Goal: Task Accomplishment & Management: Complete application form

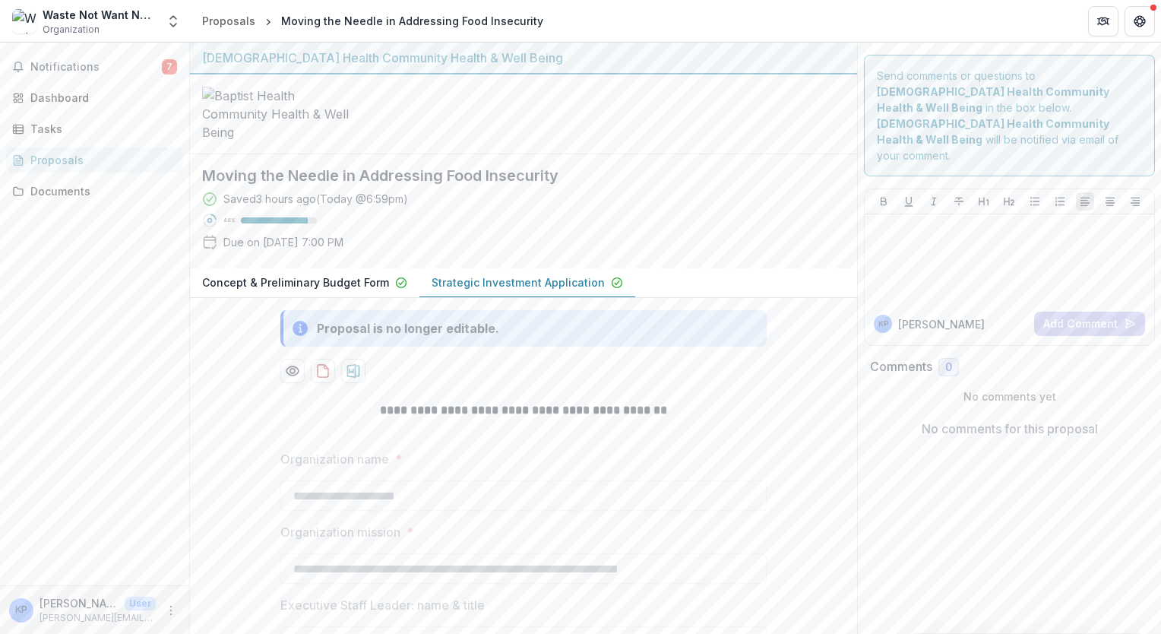
scroll to position [8171, 0]
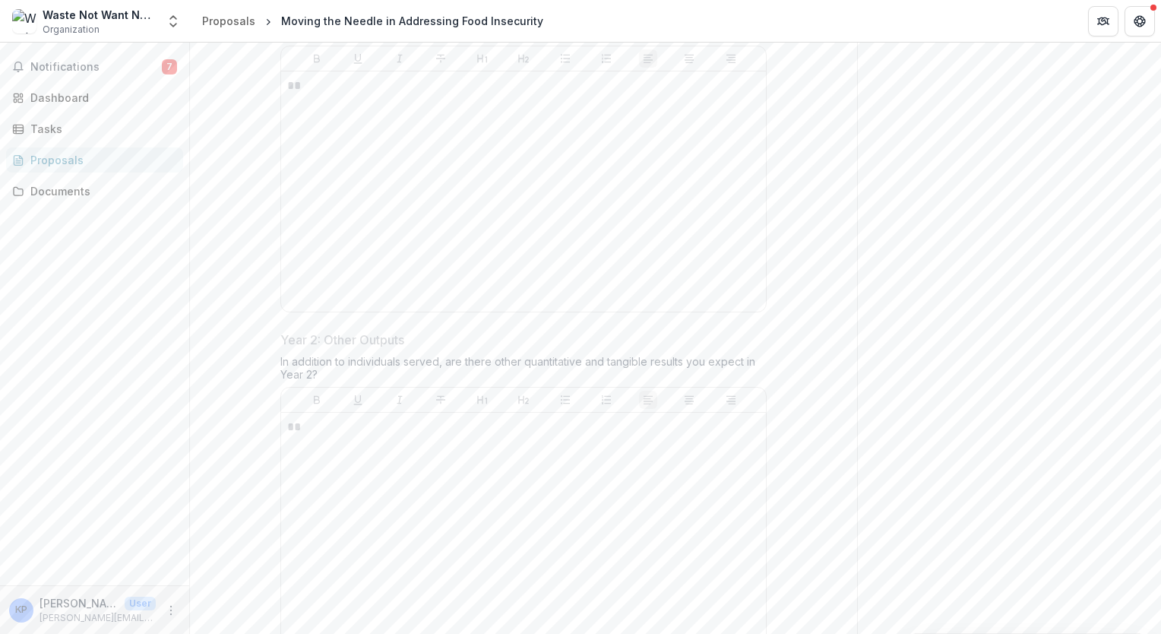
click at [526, 94] on p "**" at bounding box center [523, 85] width 473 height 17
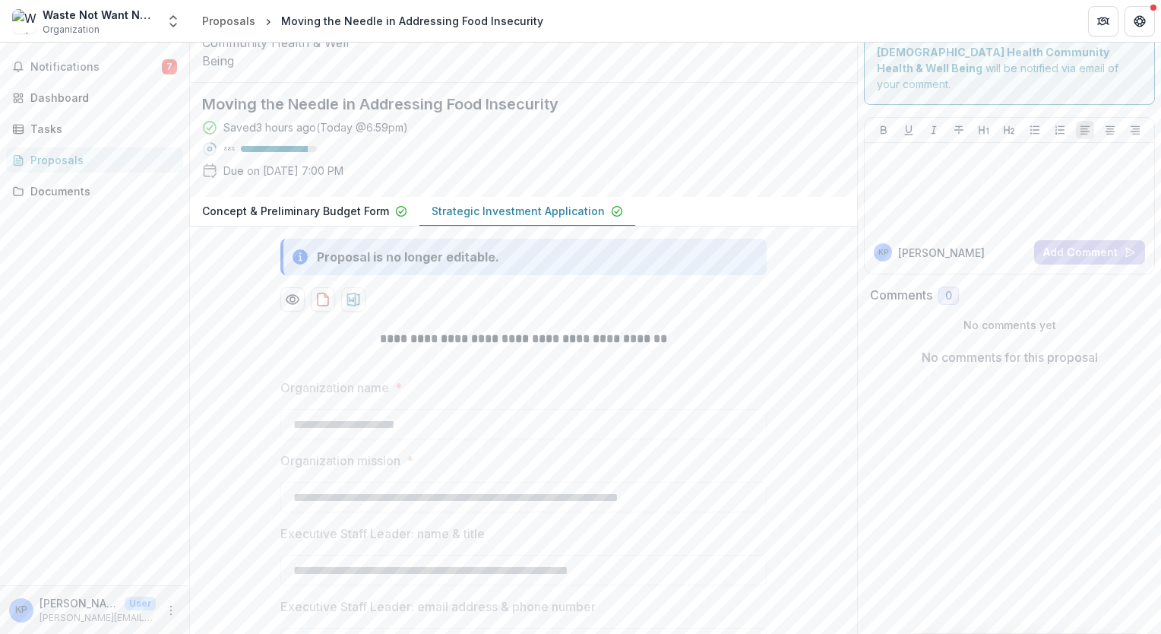
scroll to position [0, 0]
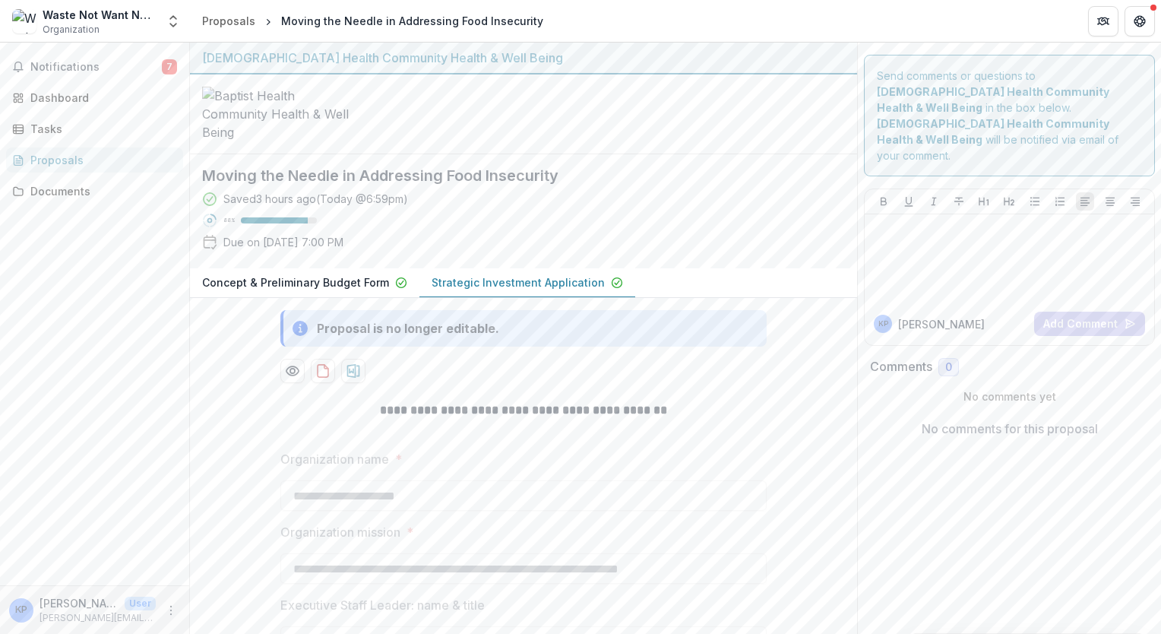
click at [544, 290] on p "Strategic Investment Application" at bounding box center [518, 282] width 173 height 16
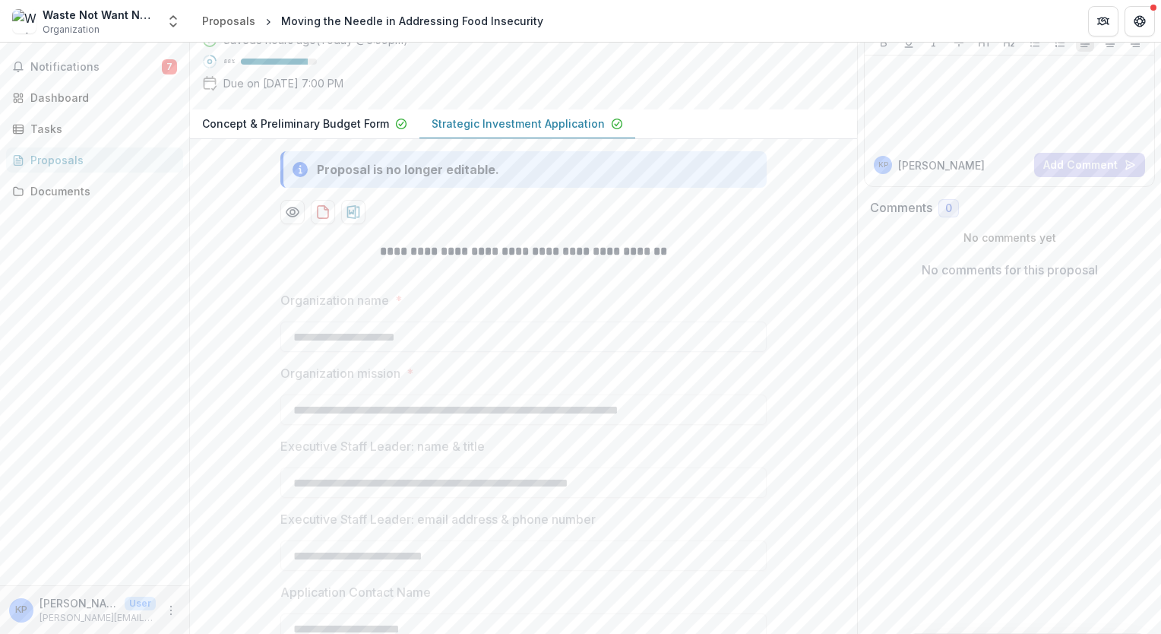
scroll to position [164, 0]
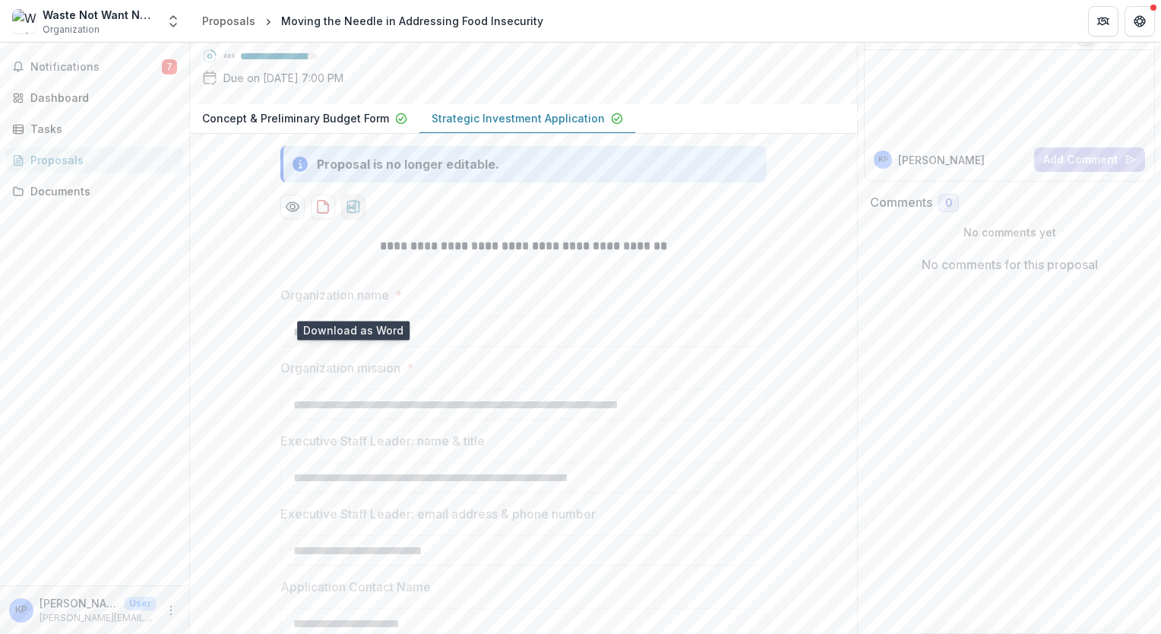
click at [355, 214] on icon "download-proposal" at bounding box center [353, 206] width 15 height 15
click at [568, 92] on div "Saved 3 hours ago ( [DATE] @ 6:59pm ) 88 % Due on [DATE] 7:00 PM" at bounding box center [511, 59] width 618 height 65
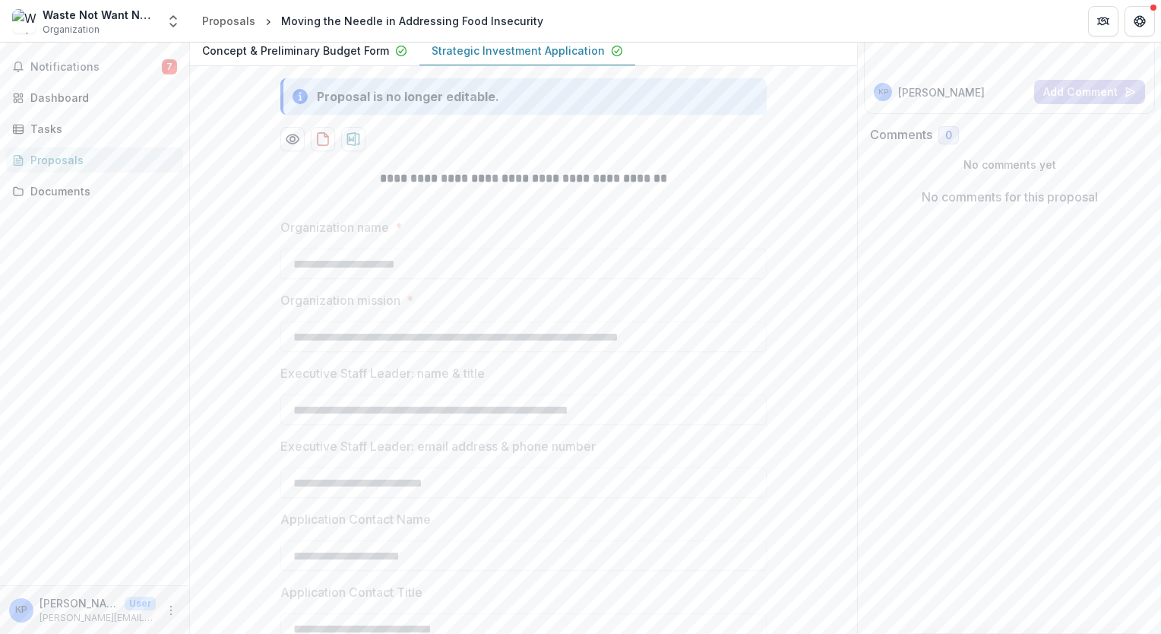
scroll to position [230, 0]
click at [545, 60] on p "Strategic Investment Application" at bounding box center [518, 52] width 173 height 16
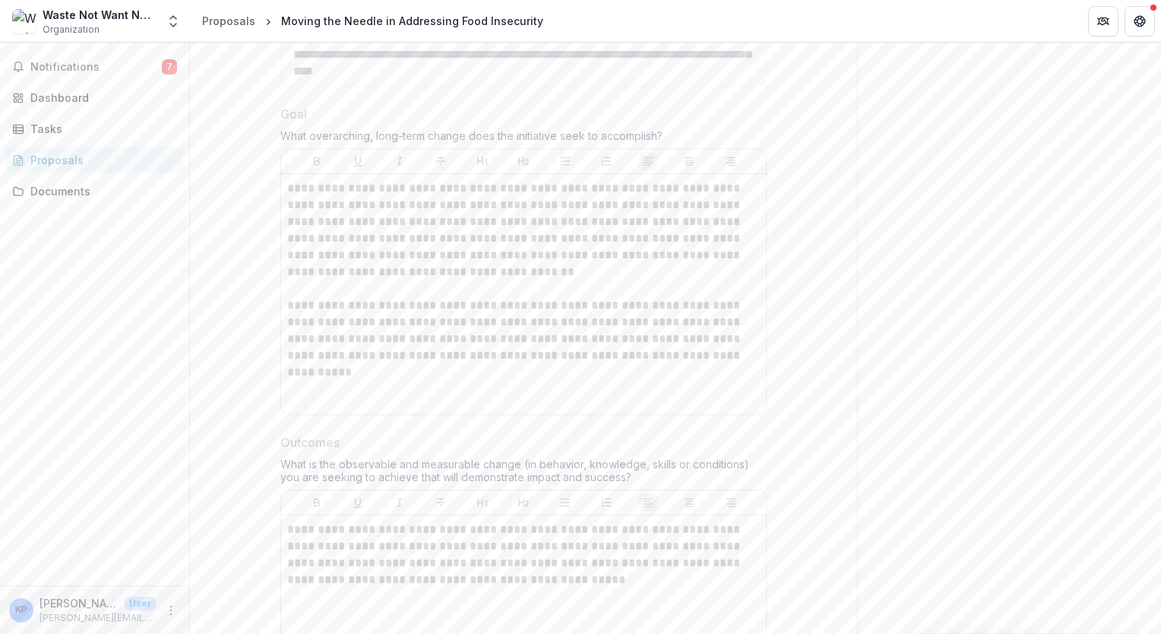
scroll to position [4091, 0]
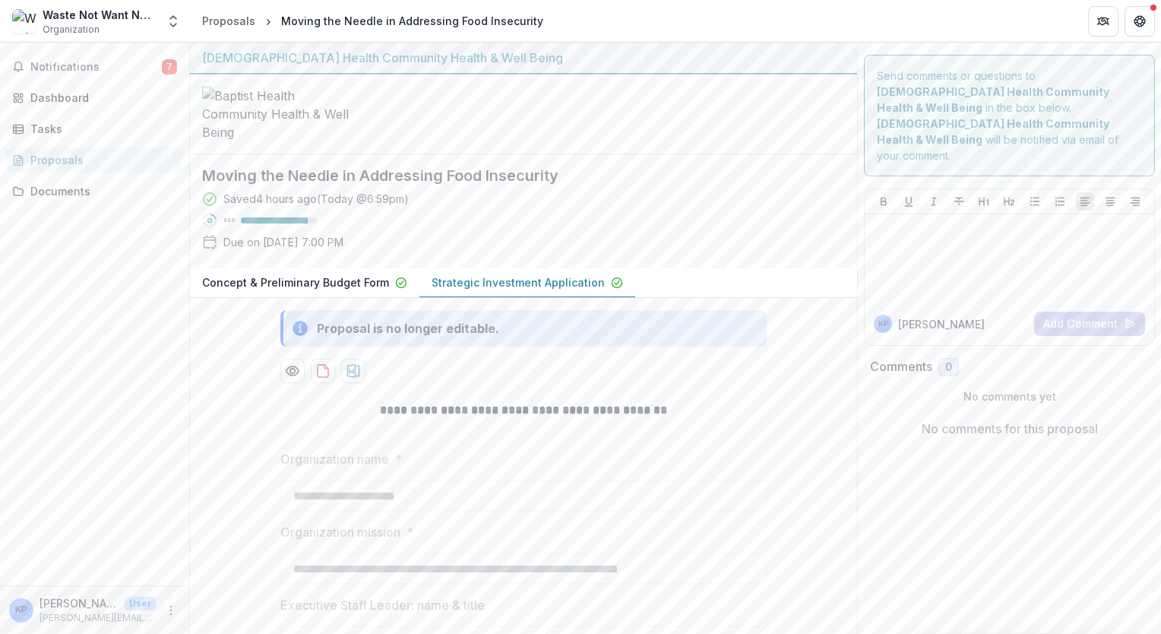
click at [519, 290] on p "Strategic Investment Application" at bounding box center [518, 282] width 173 height 16
click at [493, 290] on p "Strategic Investment Application" at bounding box center [518, 282] width 173 height 16
